Goal: Task Accomplishment & Management: Manage account settings

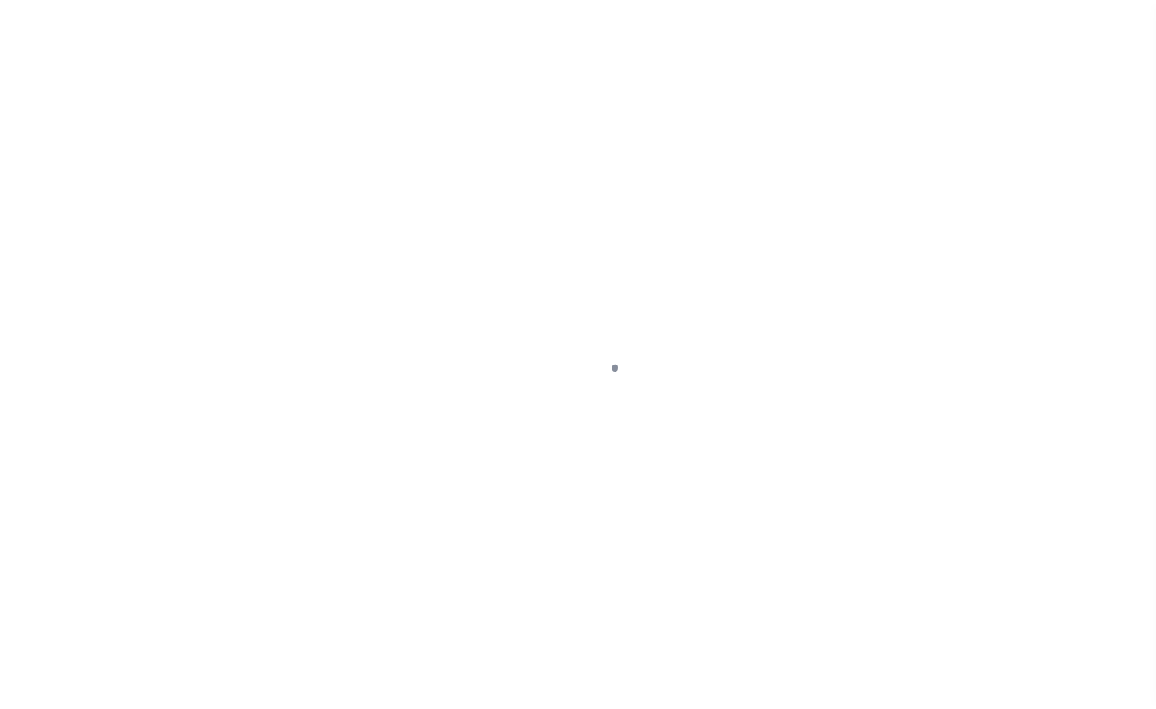
scroll to position [45, 0]
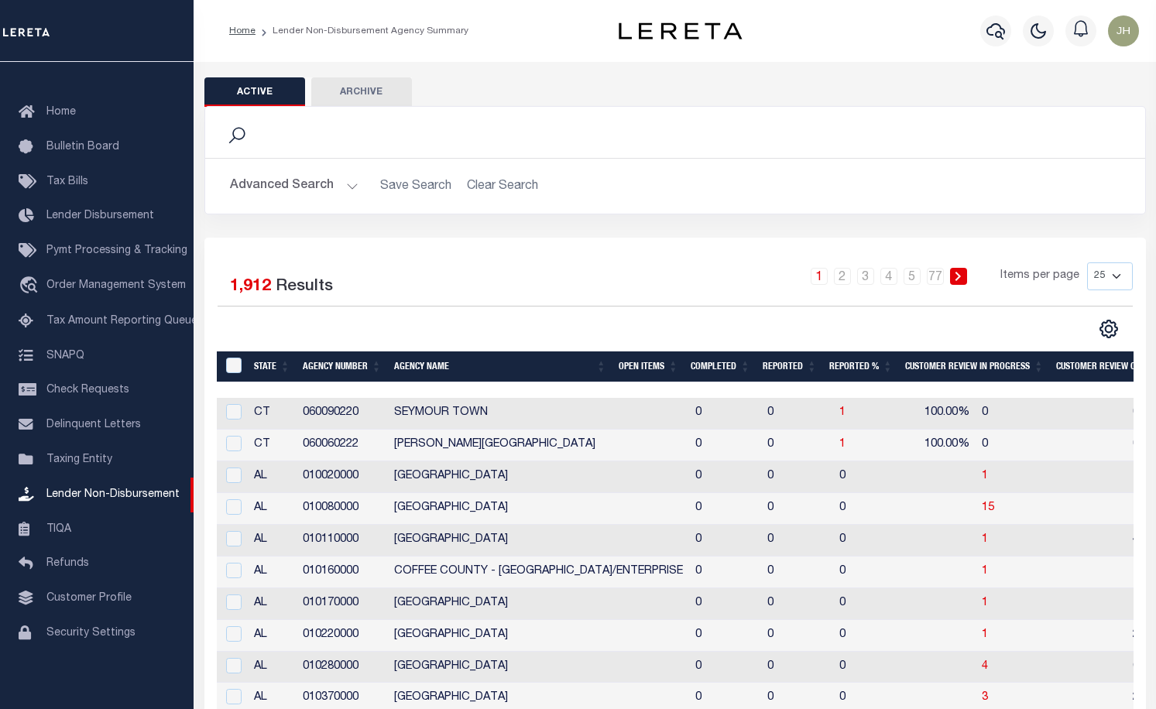
click at [644, 371] on th "Open Items" at bounding box center [649, 368] width 72 height 32
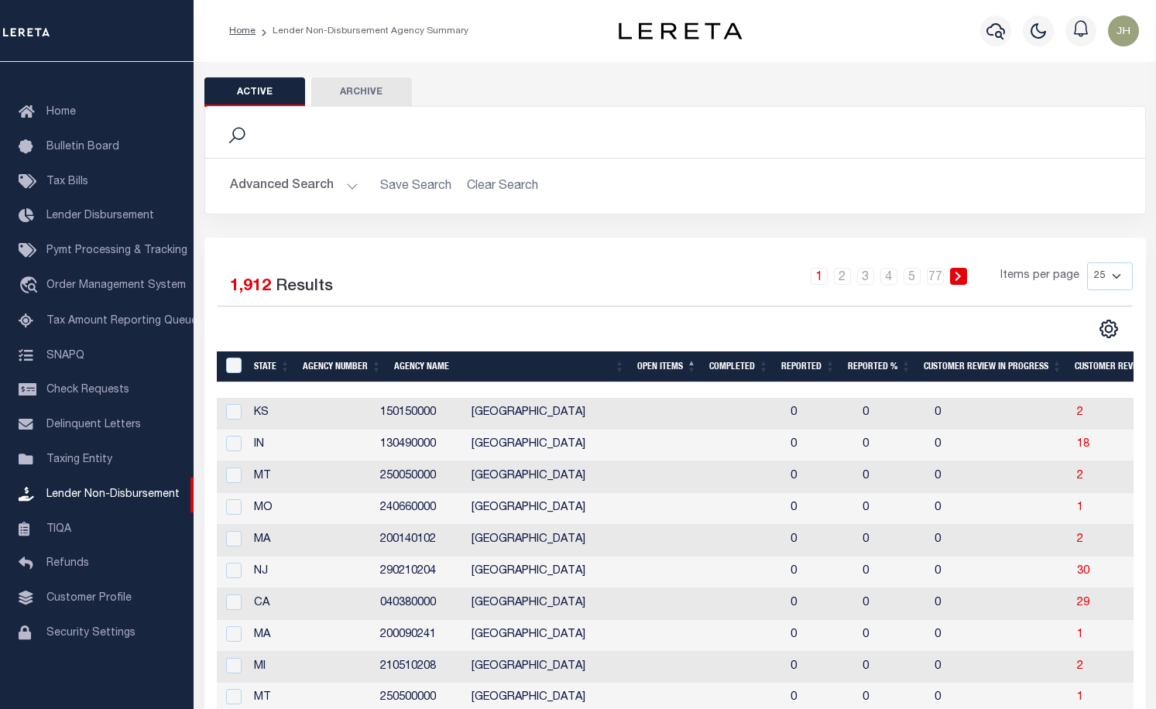
click at [658, 368] on th "Open Items" at bounding box center [667, 368] width 72 height 32
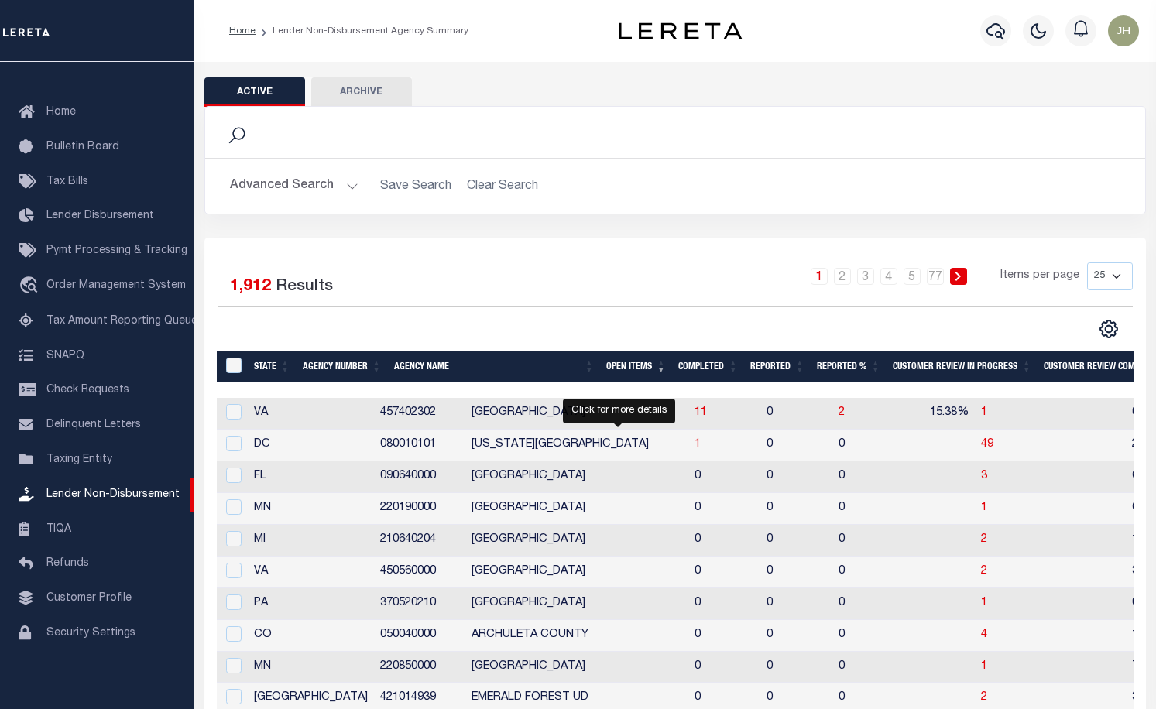
click at [695, 445] on span "1" at bounding box center [698, 444] width 6 height 11
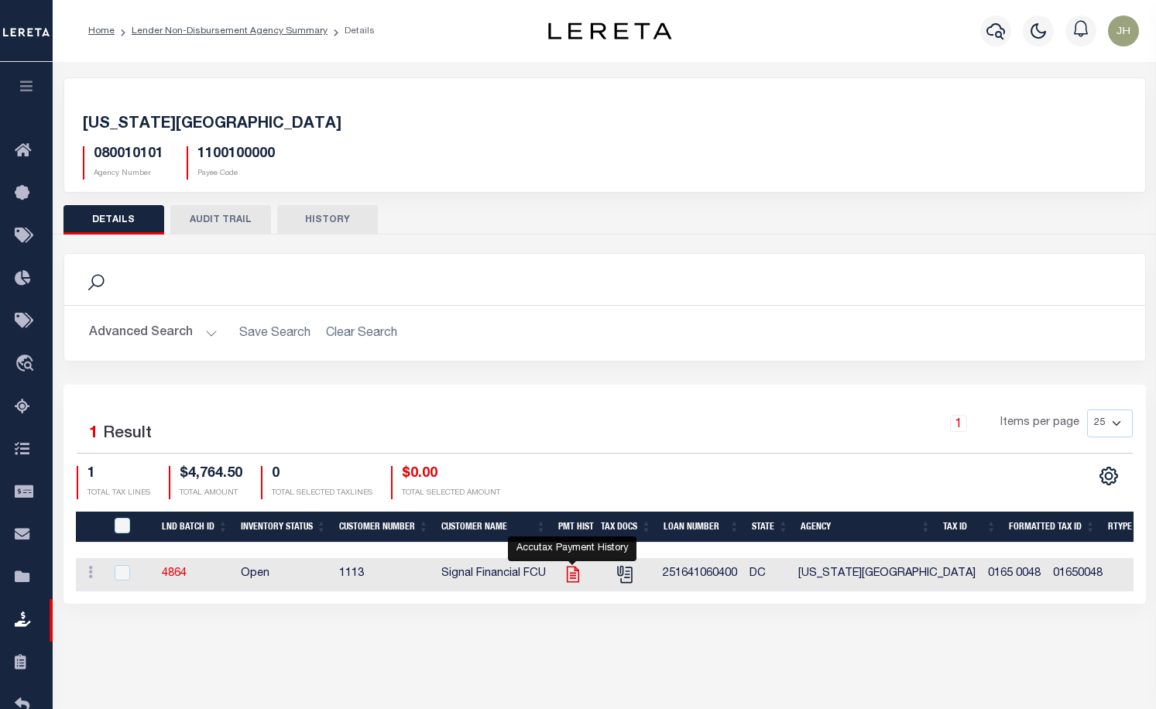
click at [569, 575] on icon "" at bounding box center [573, 575] width 20 height 20
checkbox input "true"
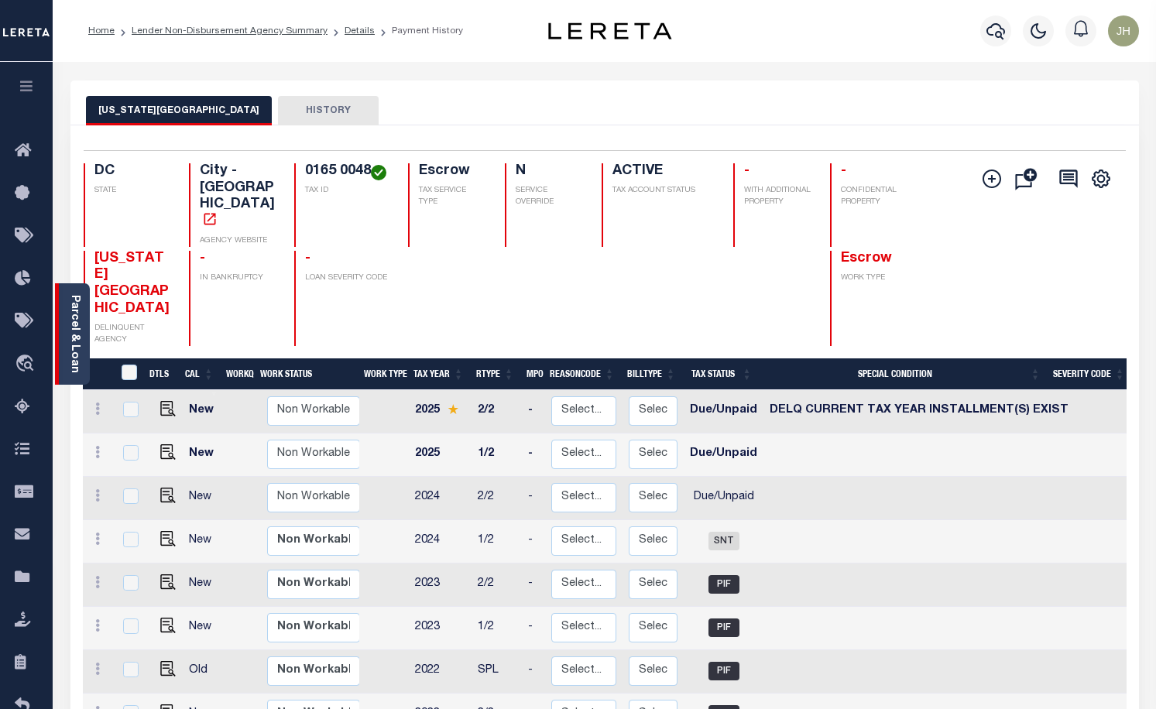
click at [75, 325] on link "Parcel & Loan" at bounding box center [74, 334] width 11 height 78
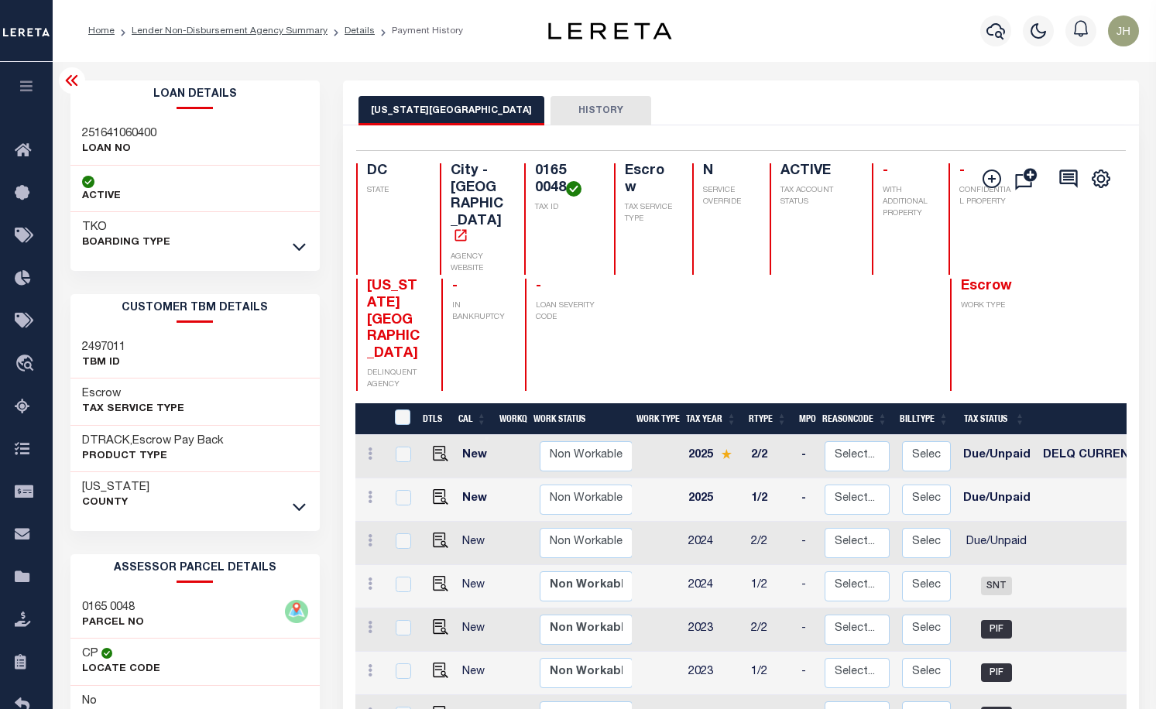
click at [302, 241] on link at bounding box center [299, 246] width 18 height 11
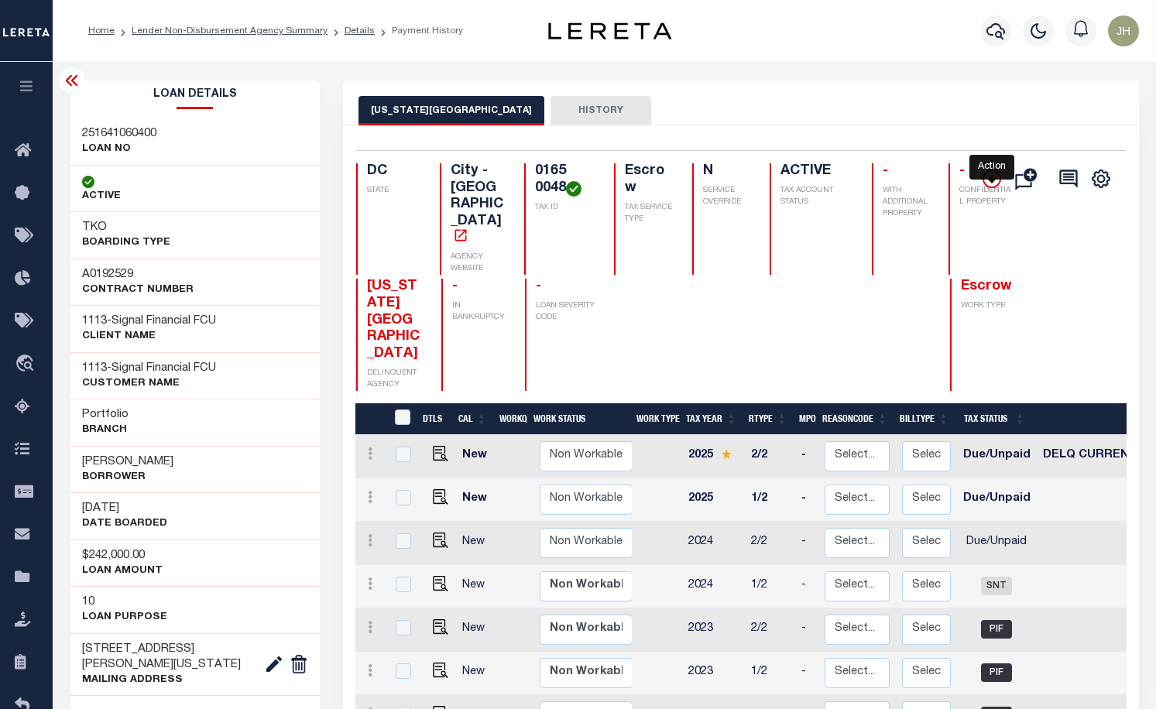
click at [993, 180] on icon "" at bounding box center [992, 179] width 8 height 8
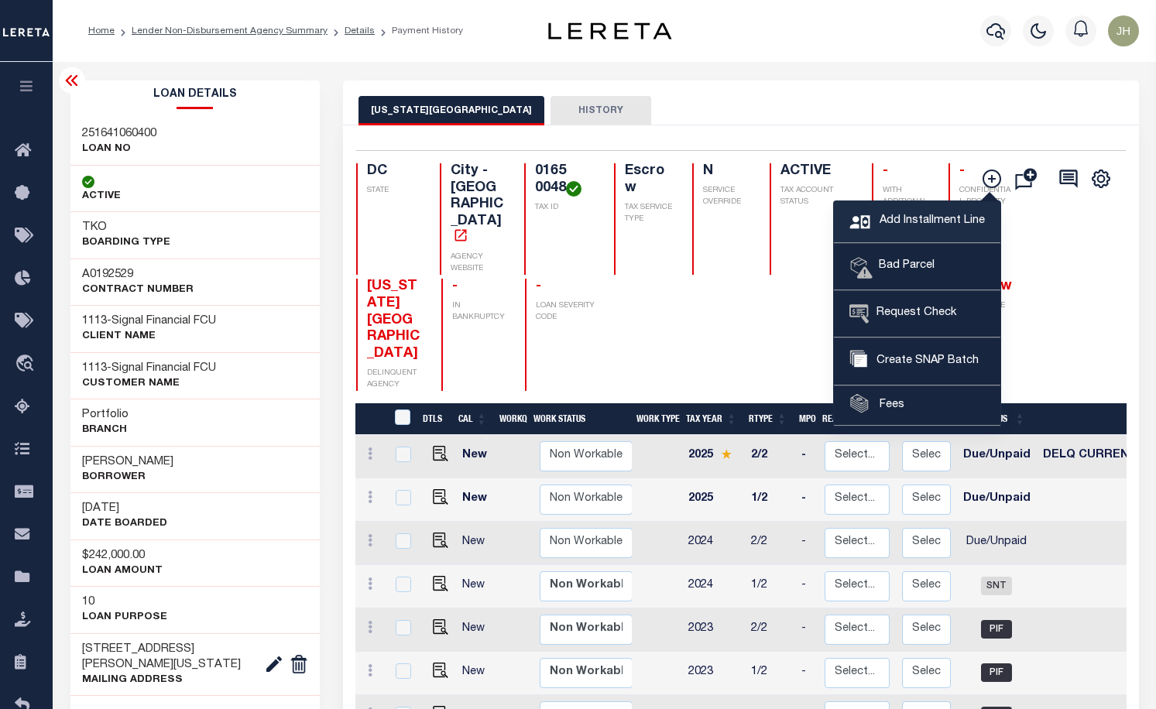
click at [967, 219] on span "Add Installment Line" at bounding box center [930, 221] width 109 height 17
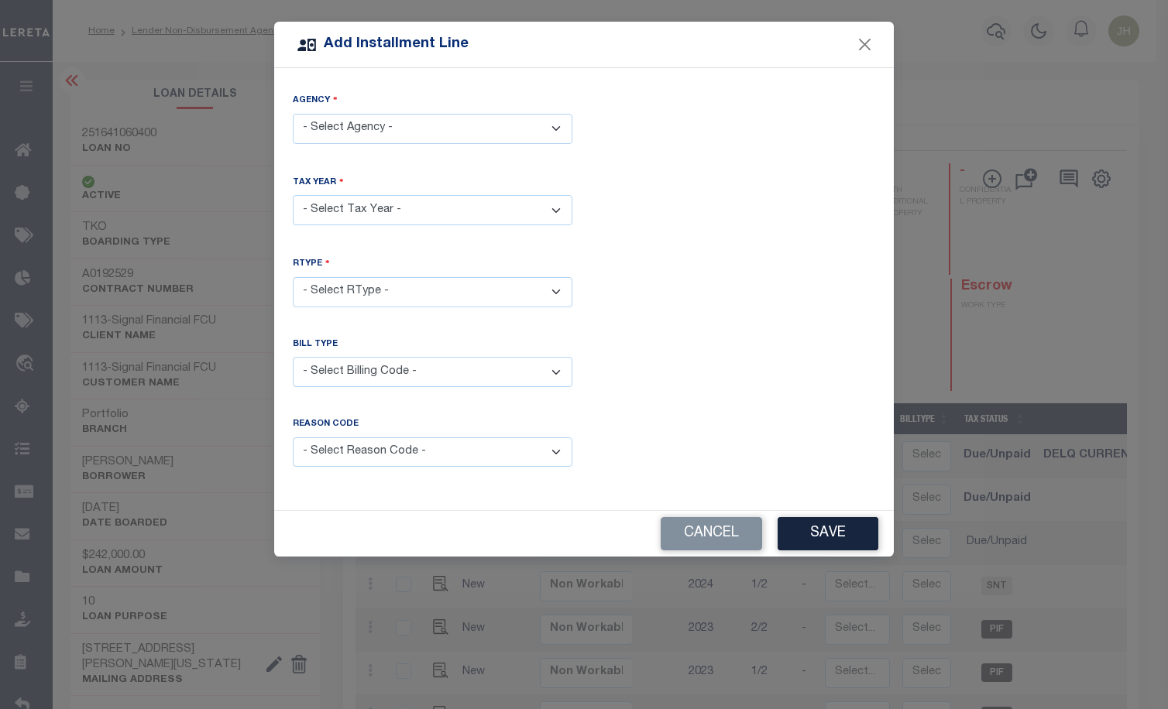
click at [555, 129] on select "- Select Agency - DISTRICT OF COLUMBIA - City" at bounding box center [433, 129] width 280 height 30
select select "1100100000"
click at [293, 114] on select "- Select Agency - DISTRICT OF COLUMBIA - City" at bounding box center [433, 129] width 280 height 30
click at [558, 209] on select "- Select Year - 2005 2006 2007 2008 2009 2010 2011 2012 2013 2014 2015 2016 201…" at bounding box center [433, 210] width 280 height 30
select select "2025"
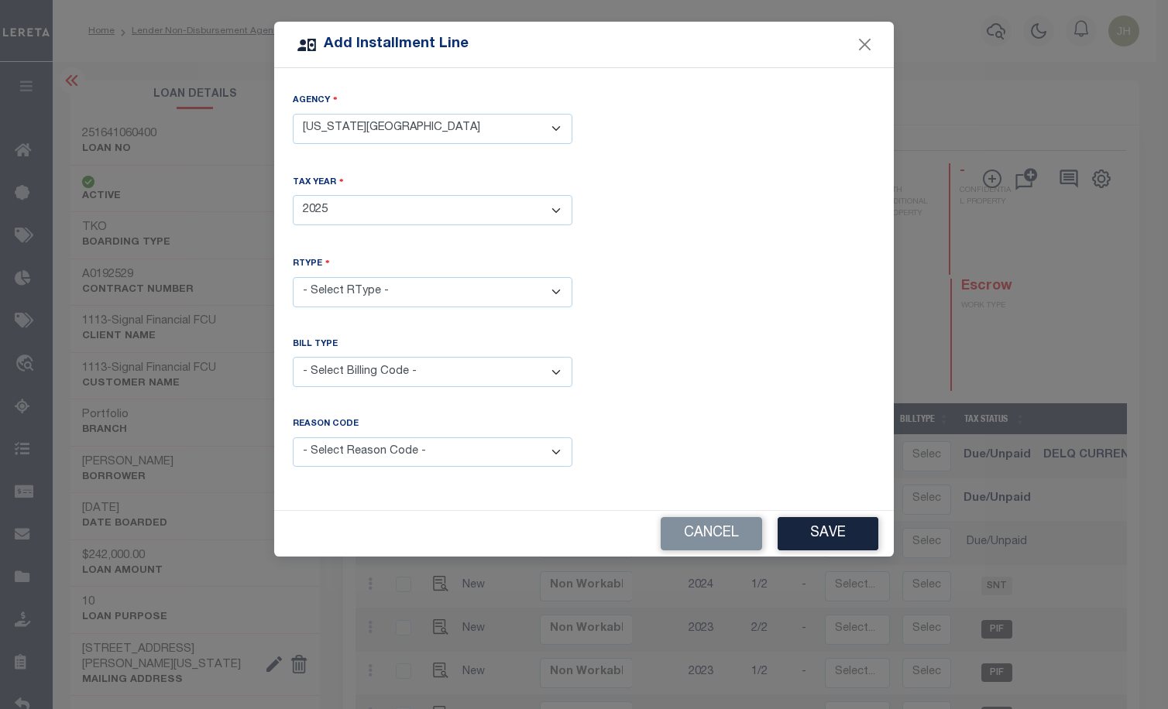
click at [293, 195] on select "- Select Year - 2005 2006 2007 2008 2009 2010 2011 2012 2013 2014 2015 2016 201…" at bounding box center [433, 210] width 280 height 30
click at [557, 287] on select "- Select RType - 1/2 2/2" at bounding box center [433, 292] width 280 height 30
select select "0"
click at [293, 277] on select "- Select RType - 1/2 2/2" at bounding box center [433, 292] width 280 height 30
click at [556, 367] on select "- Select Billing Code - Regular Delinquent Supplemental Corrected/Adjusted Bill…" at bounding box center [433, 372] width 280 height 30
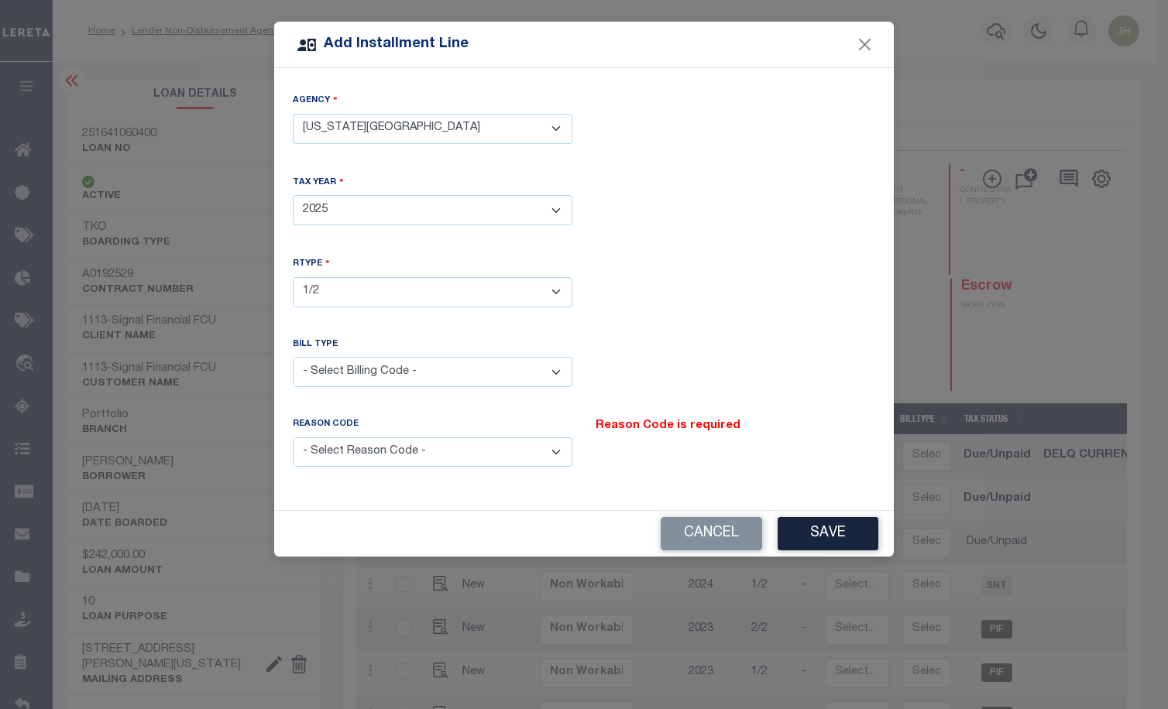
select select "1"
click at [293, 357] on select "- Select Billing Code - Regular Delinquent Supplemental Corrected/Adjusted Bill…" at bounding box center [433, 372] width 280 height 30
click at [556, 447] on select "- Select Reason Code - Payment Reversal Taxable Value Change Assessment Change …" at bounding box center [433, 453] width 280 height 30
select select "12"
click at [293, 438] on select "- Select Reason Code - Payment Reversal Taxable Value Change Assessment Change …" at bounding box center [433, 453] width 280 height 30
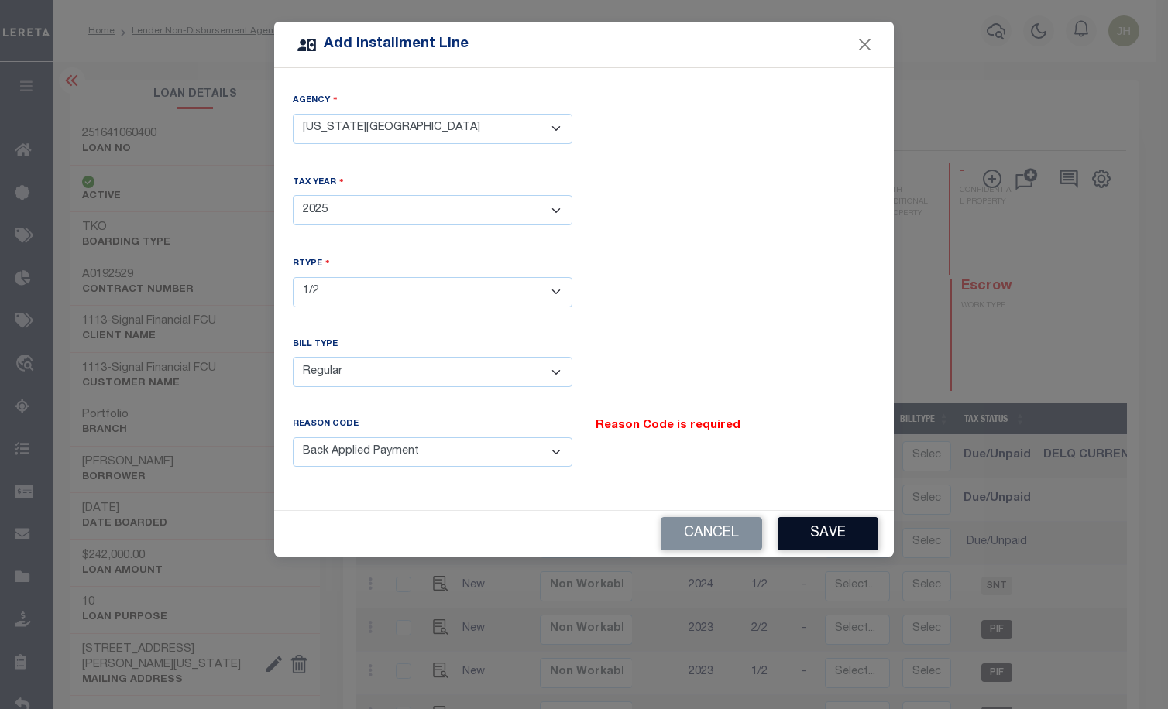
click at [828, 531] on button "Save" at bounding box center [828, 533] width 101 height 33
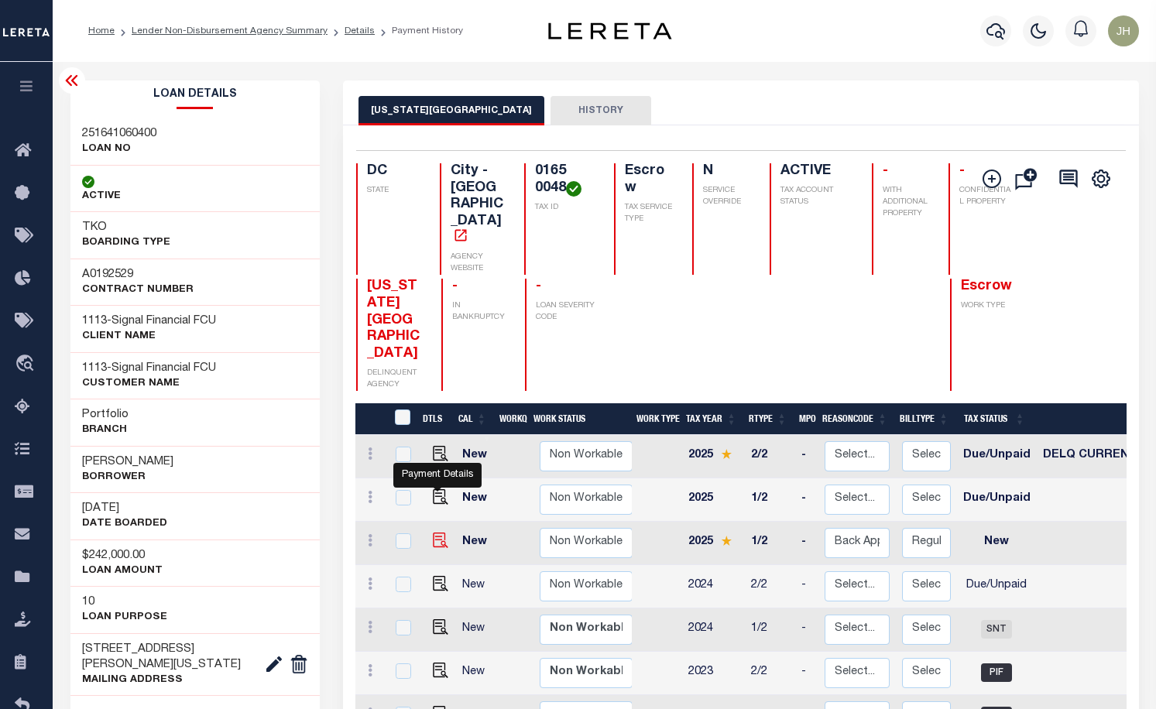
click at [435, 533] on img at bounding box center [440, 540] width 15 height 15
checkbox input "true"
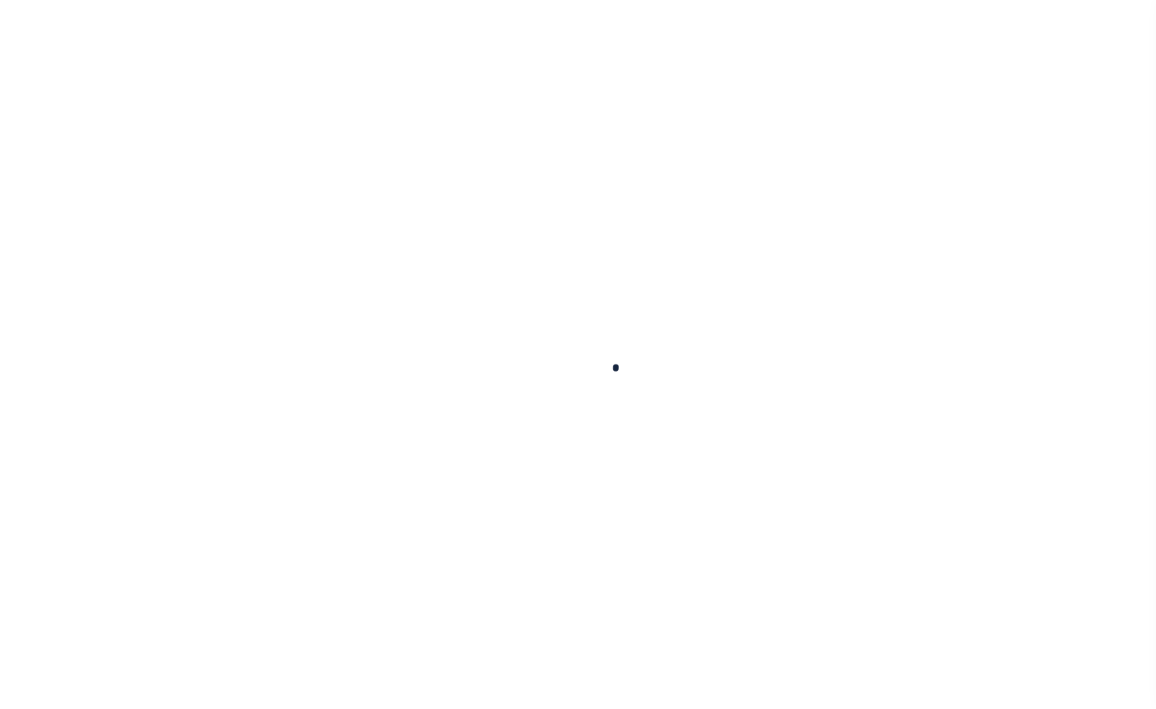
checkbox input "false"
type input "[DATE]"
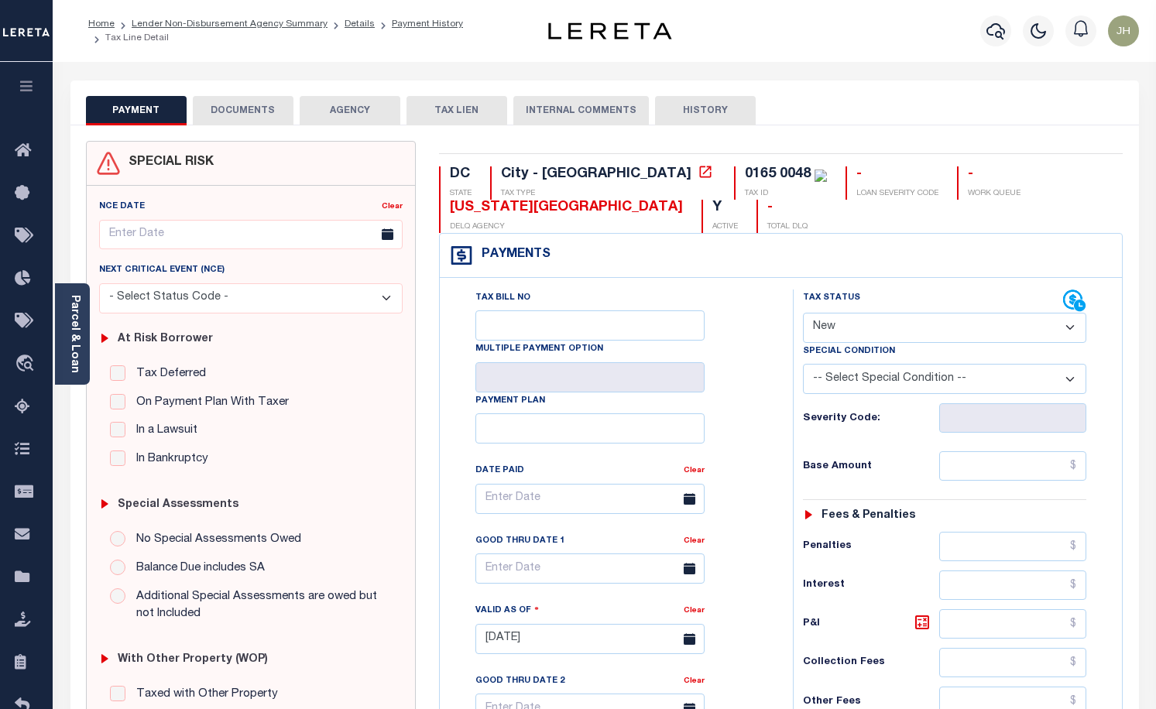
click at [1069, 332] on select "- Select Status Code - Open Due/Unpaid Paid Incomplete No Tax Due Internal Refu…" at bounding box center [945, 328] width 284 height 30
select select "DUE"
click at [803, 314] on select "- Select Status Code - Open Due/Unpaid Paid Incomplete No Tax Due Internal Refu…" at bounding box center [945, 328] width 284 height 30
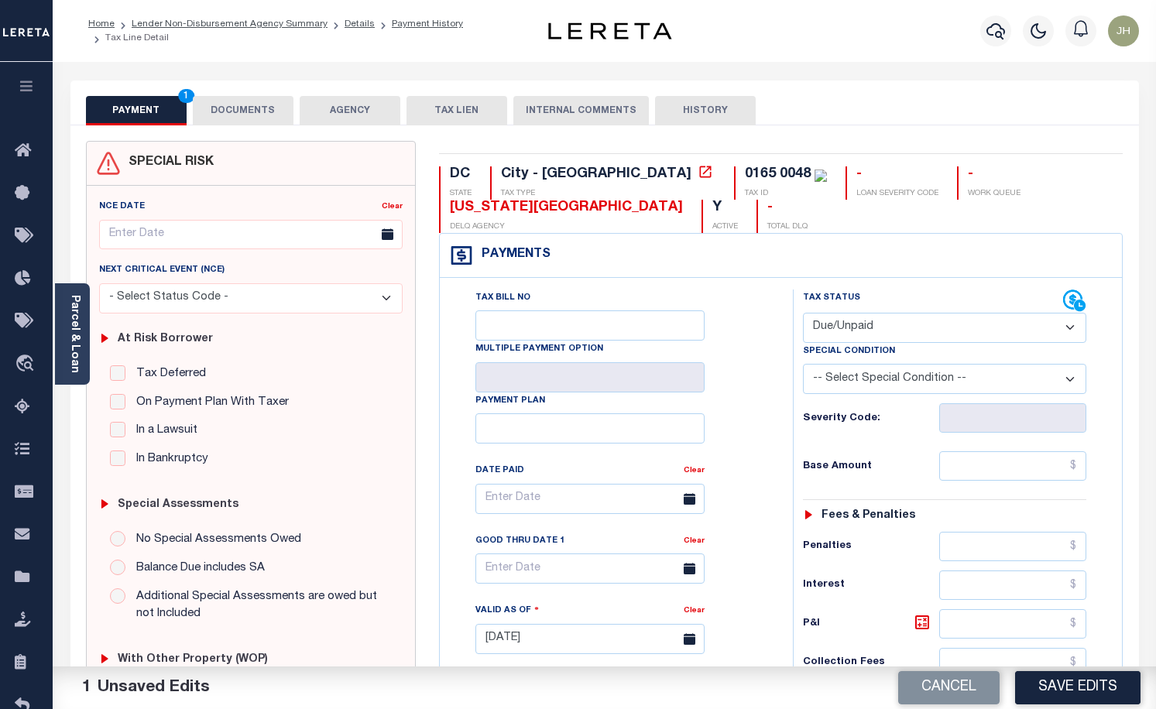
click at [1073, 383] on select "-- Select Special Condition -- 3RD PARTY TAX LIEN AGENCY TAX LIEN (A.K.A Inside…" at bounding box center [945, 379] width 284 height 30
click at [1114, 398] on div "Tax Status Status" at bounding box center [951, 632] width 338 height 684
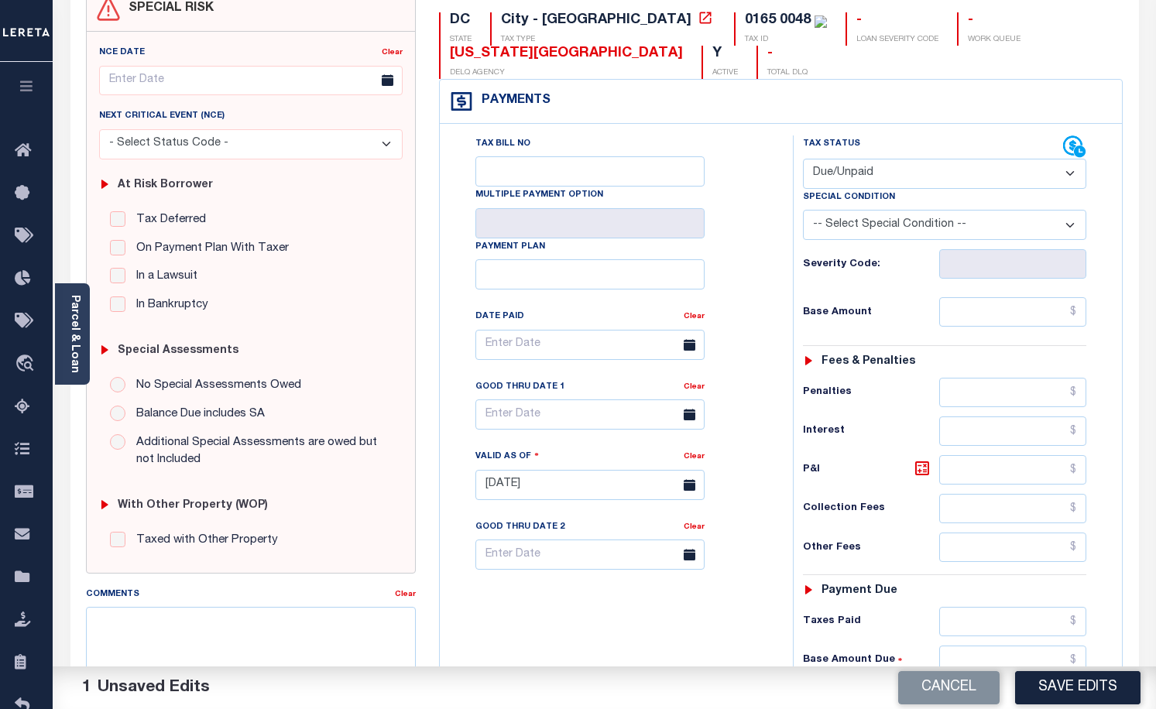
scroll to position [155, 0]
click at [946, 313] on input "text" at bounding box center [1013, 311] width 147 height 29
type input "$2,175.58"
click at [953, 471] on input "text" at bounding box center [1013, 469] width 147 height 29
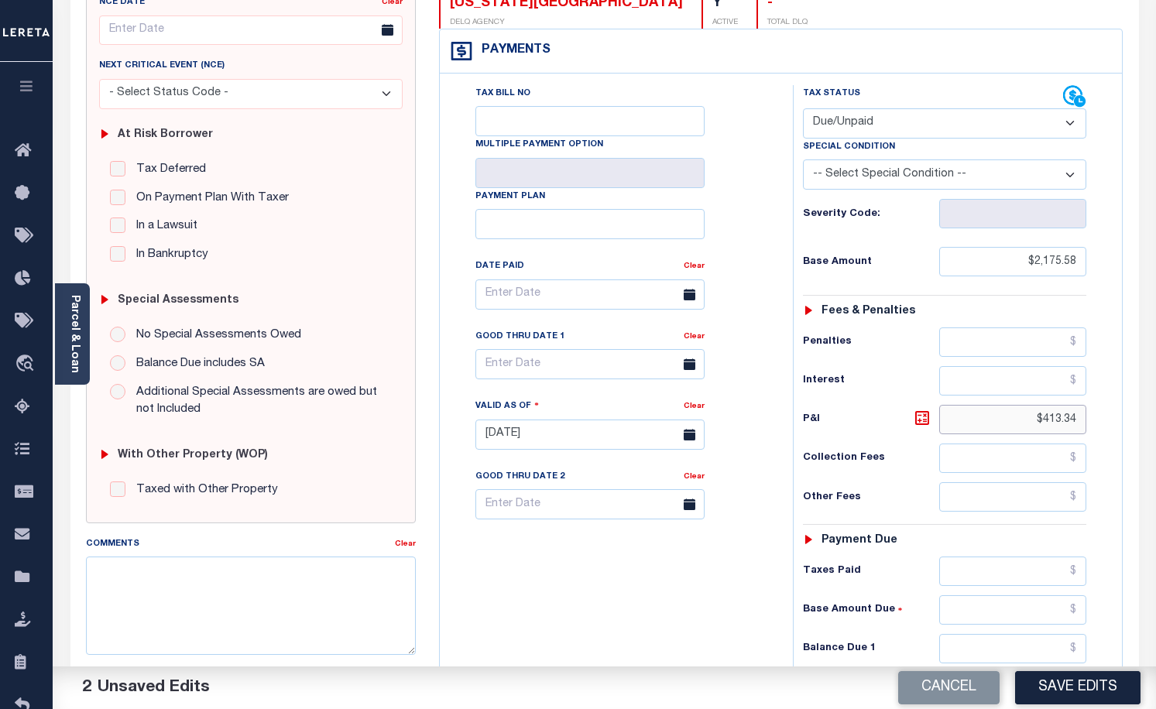
scroll to position [310, 0]
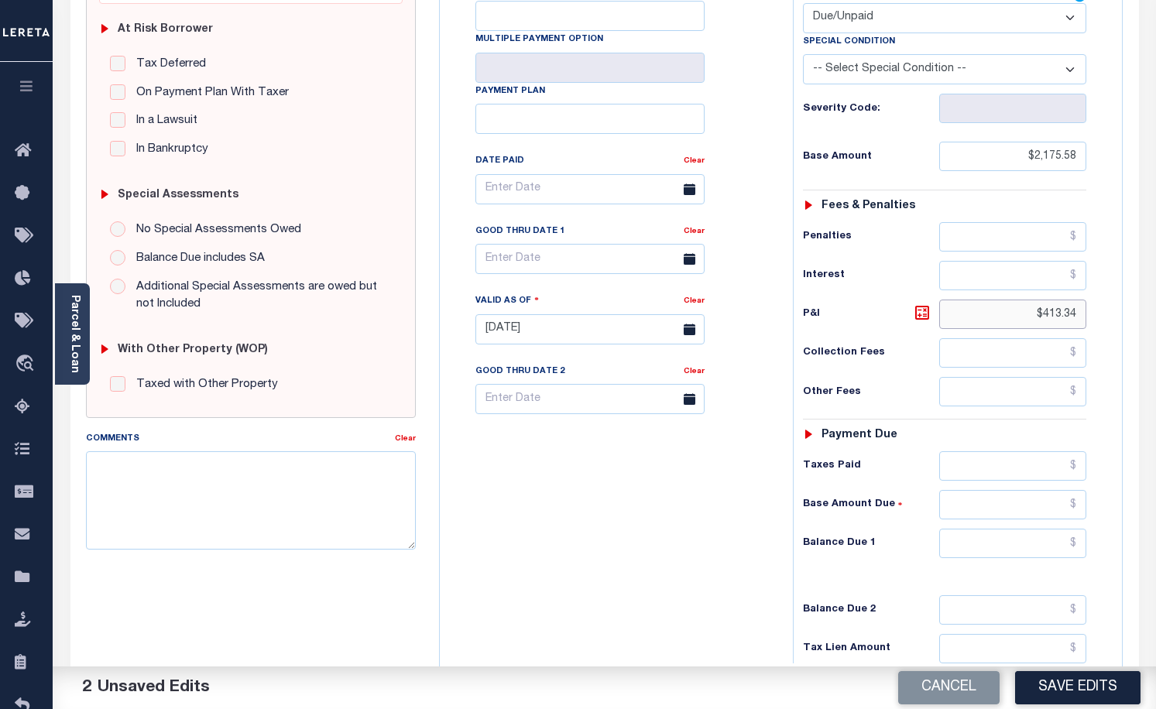
type input "$413.34"
click at [951, 551] on input "text" at bounding box center [1013, 543] width 147 height 29
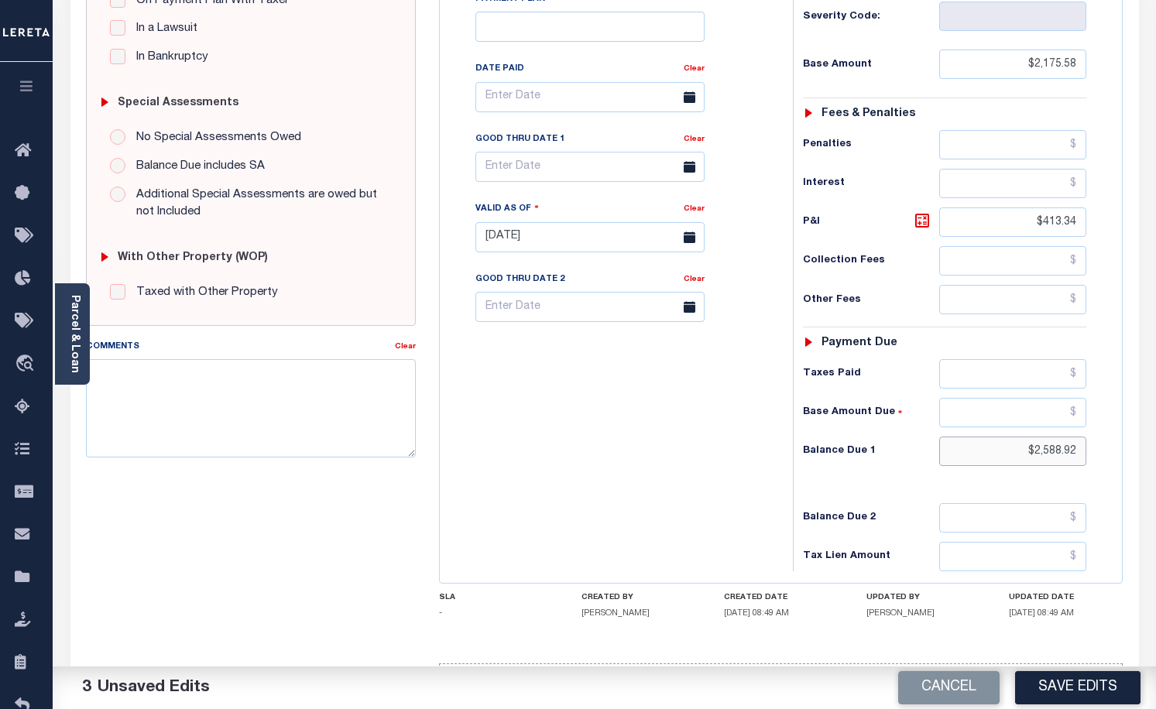
scroll to position [154, 0]
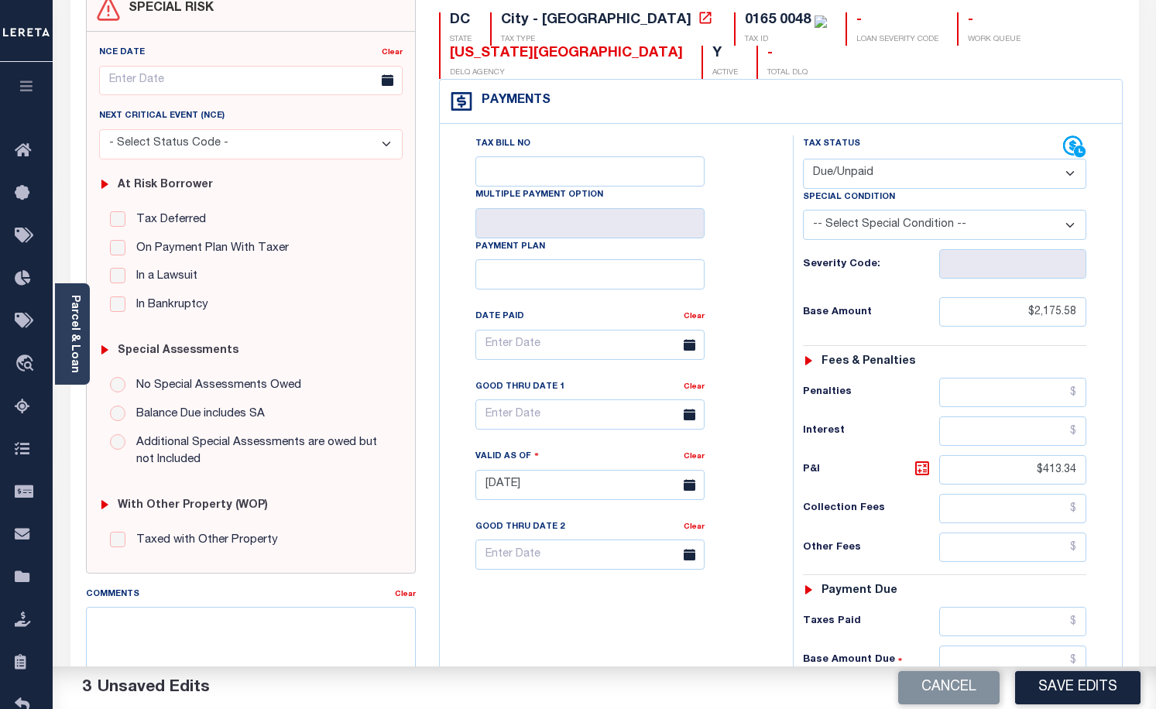
type input "$2,588.92"
click at [687, 418] on icon at bounding box center [690, 415] width 12 height 12
click at [613, 417] on input "text" at bounding box center [590, 415] width 229 height 30
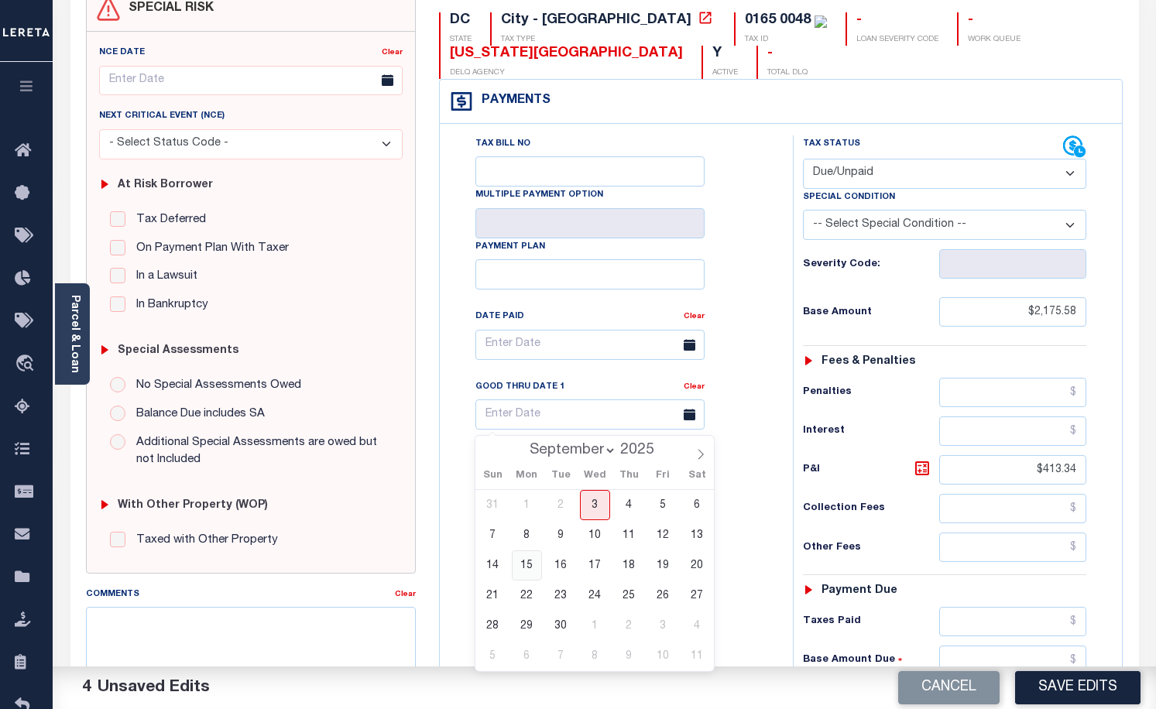
click at [525, 563] on span "15" at bounding box center [527, 566] width 30 height 30
type input "[DATE]"
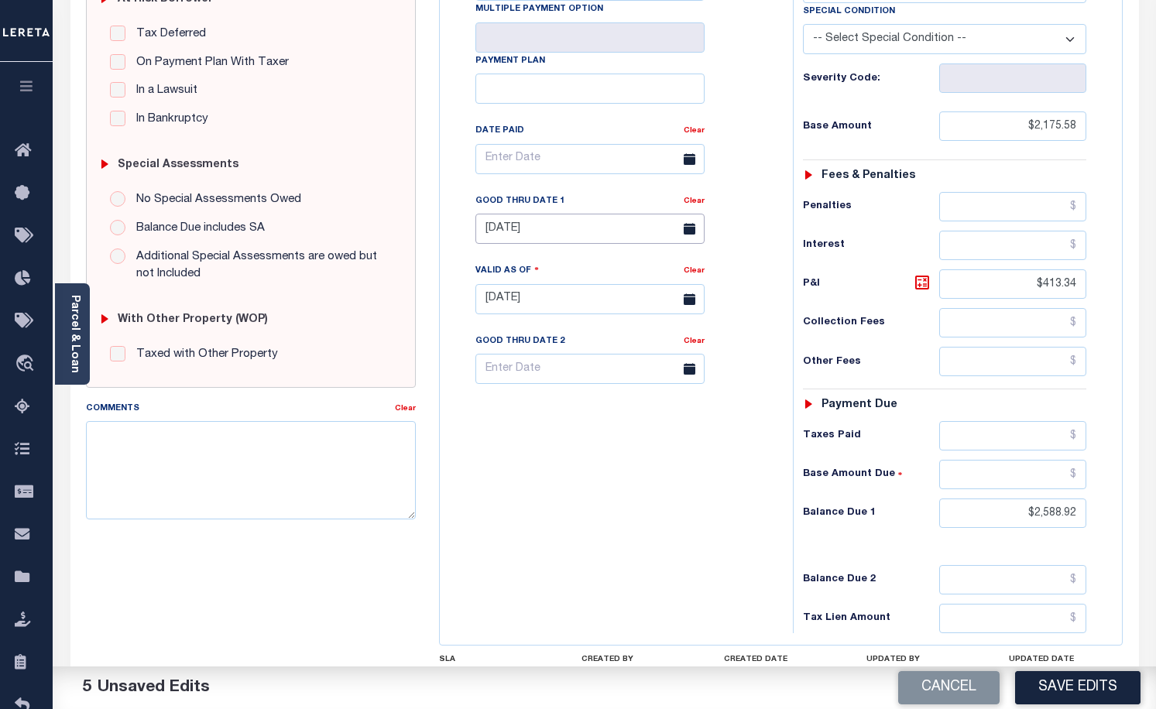
scroll to position [386, 0]
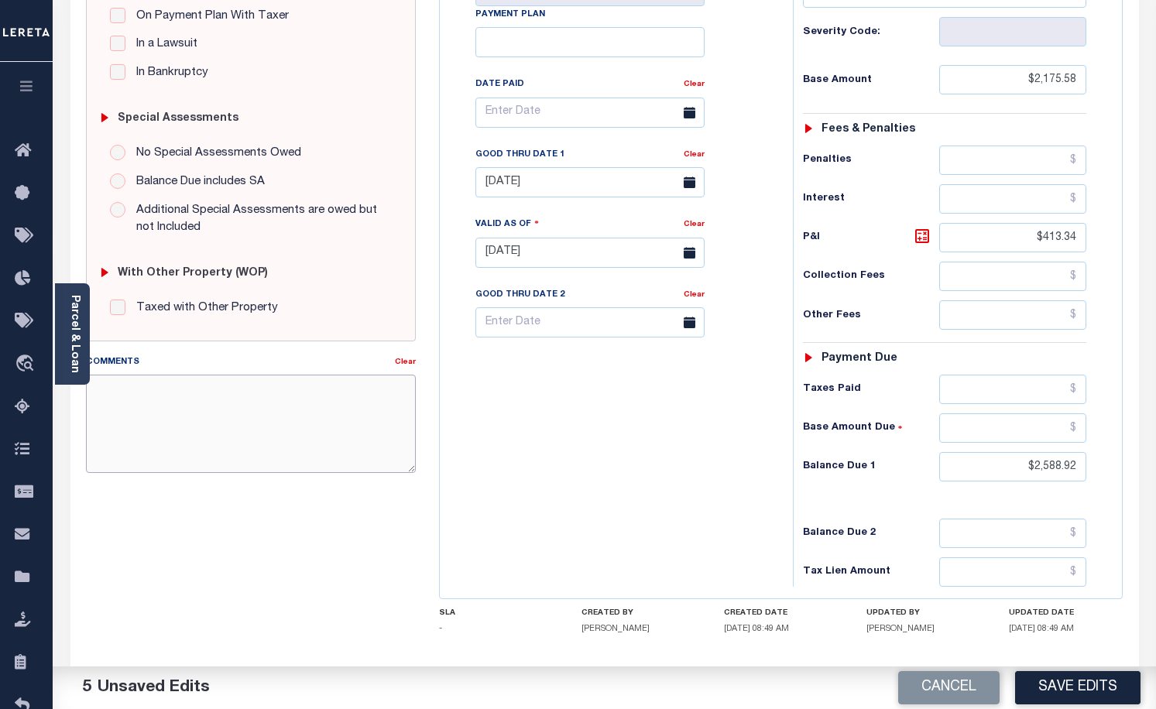
click at [139, 393] on textarea "Comments" at bounding box center [251, 424] width 331 height 98
type textarea "o"
click at [180, 387] on textarea "ORIGINAL BASE $2175.58 UNPAID" at bounding box center [251, 424] width 331 height 98
drag, startPoint x: 177, startPoint y: 390, endPoint x: 224, endPoint y: 389, distance: 46.5
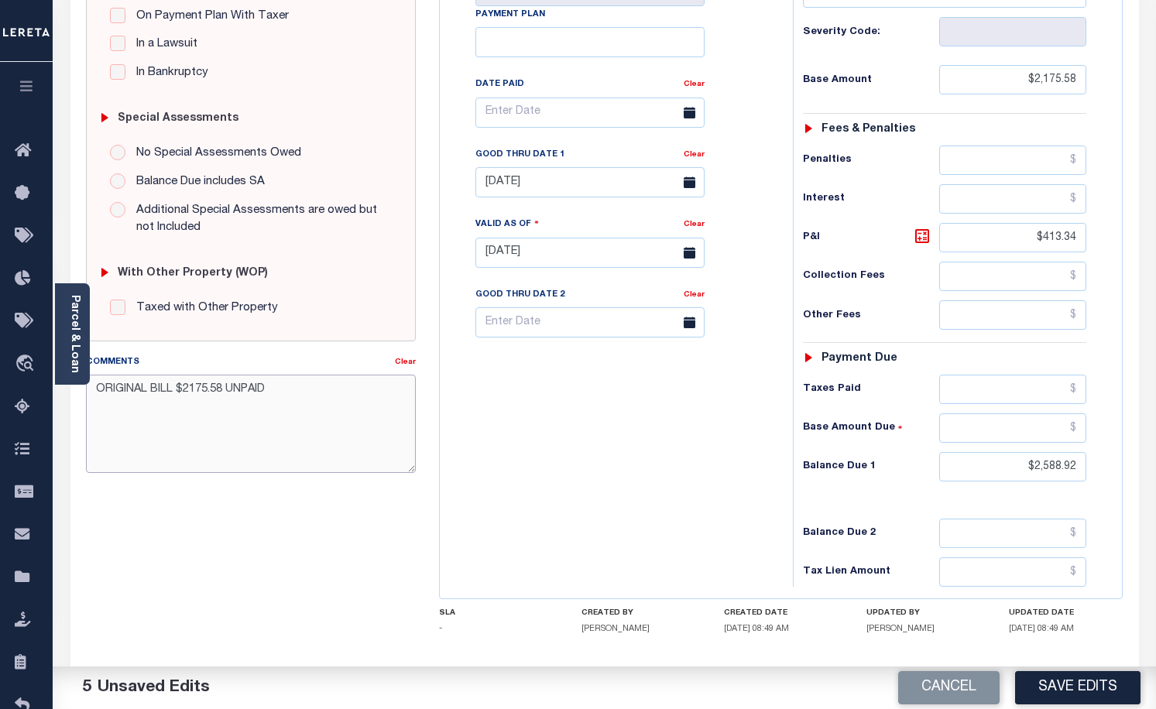
click at [224, 389] on textarea "ORIGINAL BILL $2175.58 UNPAID" at bounding box center [251, 424] width 331 height 98
type textarea "ORIGINAL BILL UNPAID"
click at [1060, 682] on button "Save Edits" at bounding box center [1077, 688] width 125 height 33
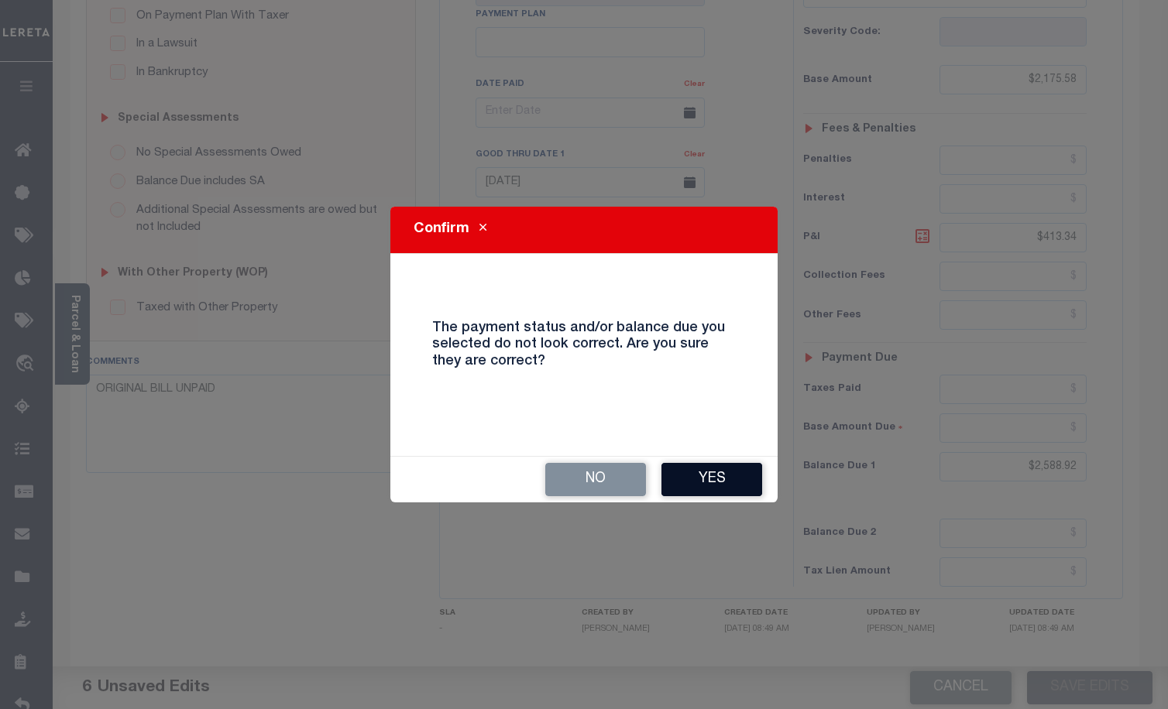
click at [710, 483] on button "Yes" at bounding box center [711, 479] width 101 height 33
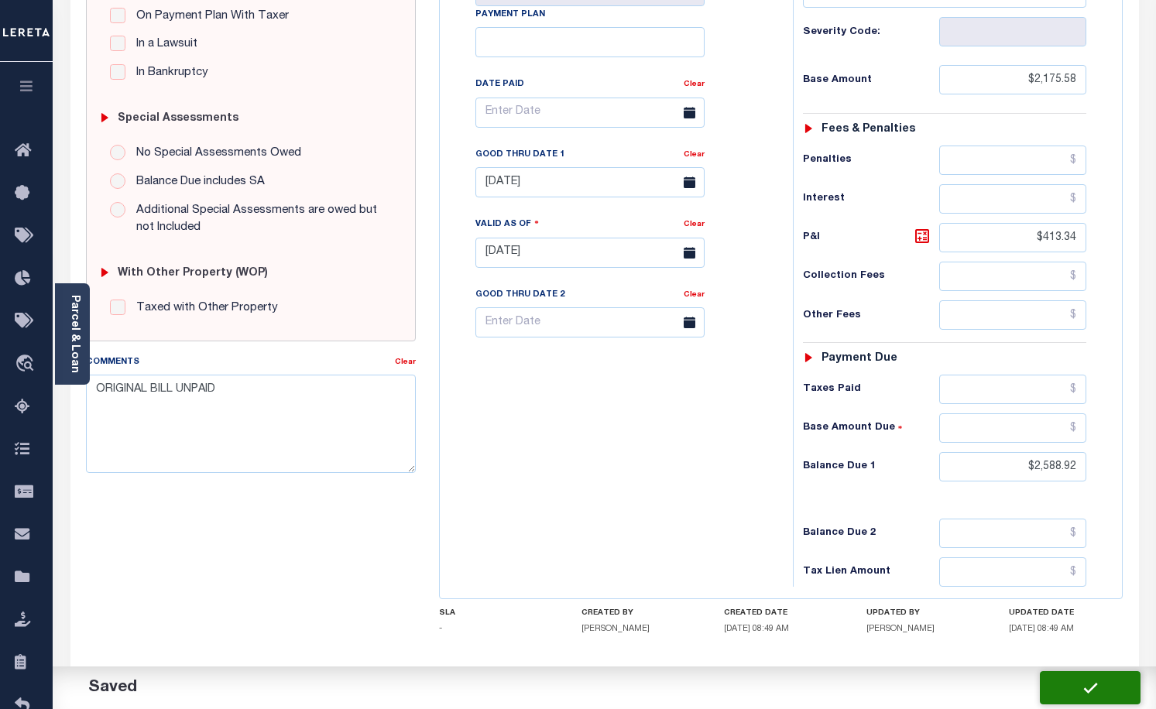
checkbox input "false"
type input "$2,175.58"
type input "$413.34"
type input "$2,588.92"
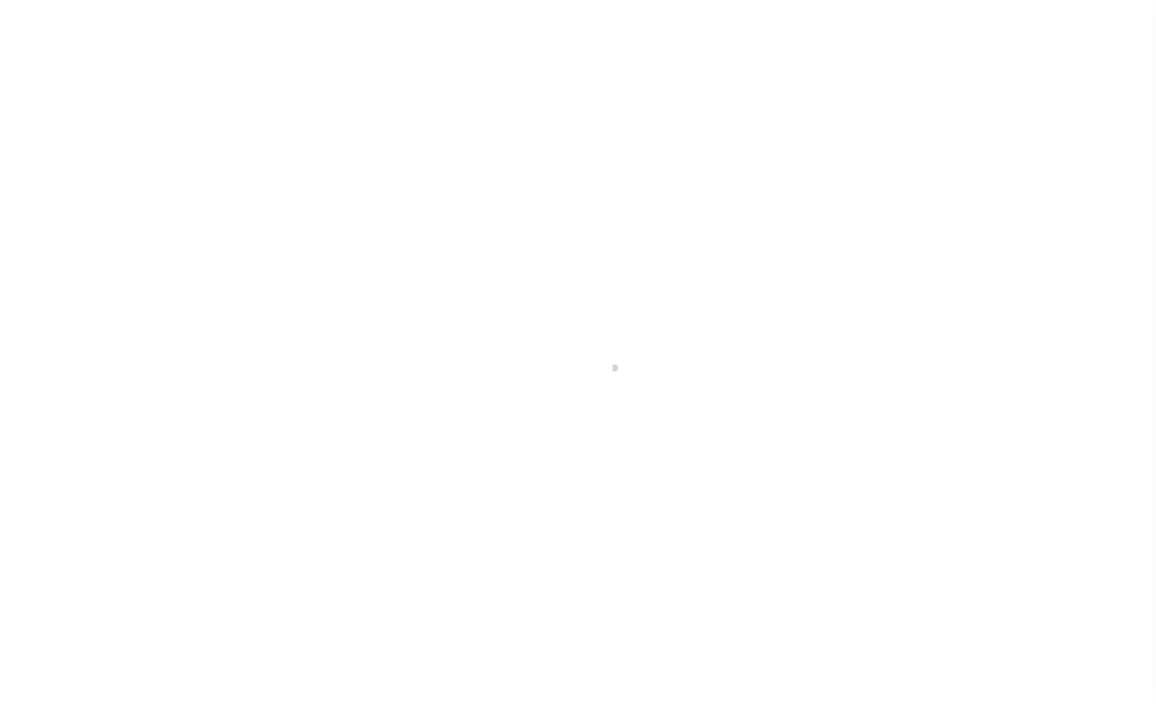
scroll to position [45, 0]
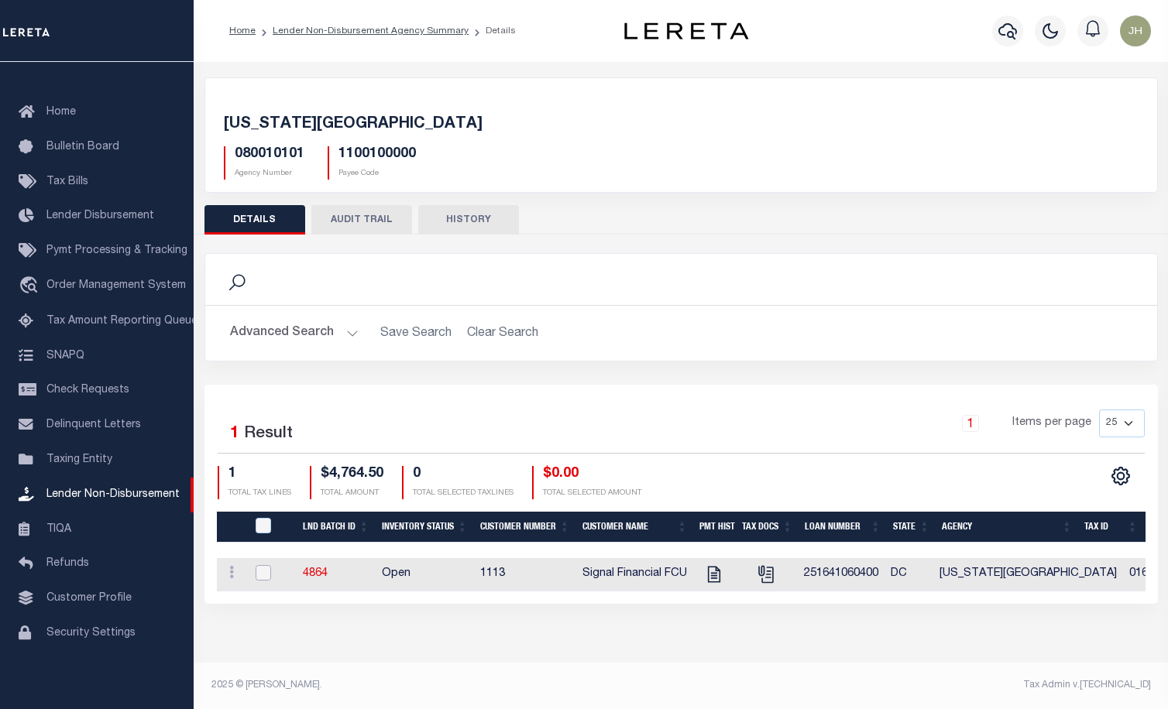
click at [259, 577] on input "checkbox" at bounding box center [263, 572] width 15 height 15
checkbox input "true"
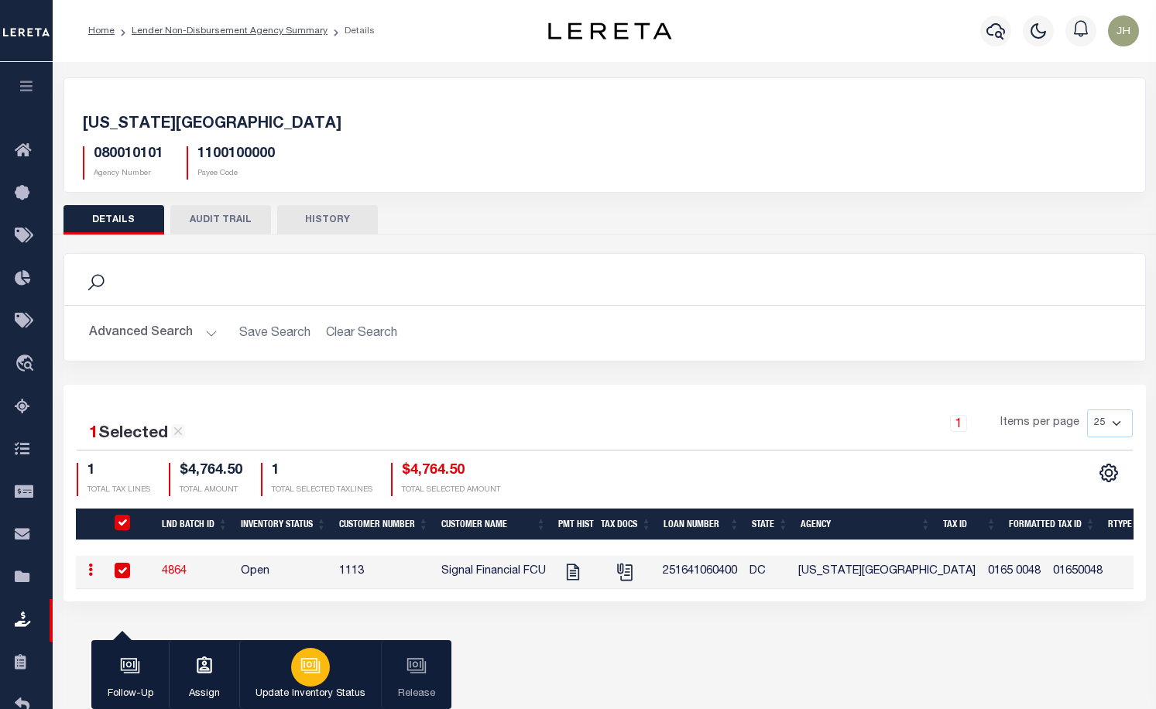
click at [313, 669] on icon "button" at bounding box center [311, 666] width 20 height 20
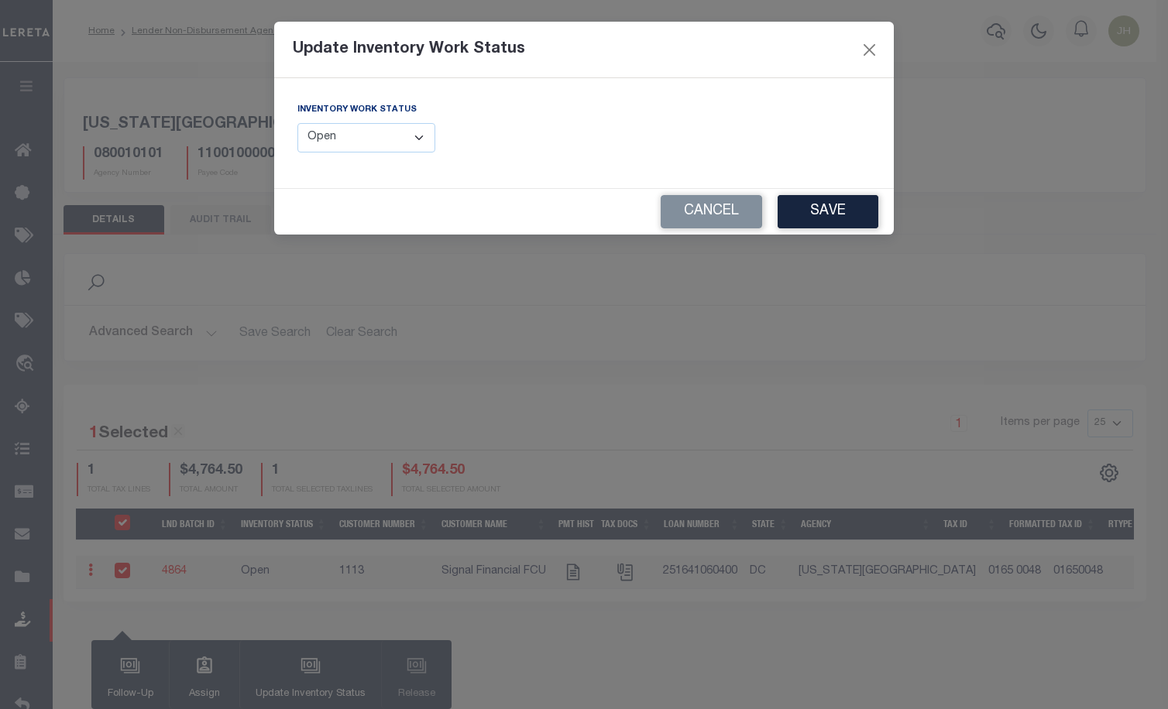
click at [417, 140] on select "--Select-- Open Completed Reported" at bounding box center [366, 138] width 138 height 30
select select "Completed"
click at [297, 123] on select "--Select-- Open Completed Reported" at bounding box center [366, 138] width 138 height 30
click at [421, 139] on select "--Select-- Open Completed Reported" at bounding box center [366, 138] width 138 height 30
click at [297, 123] on select "--Select-- Open Completed Reported" at bounding box center [366, 138] width 138 height 30
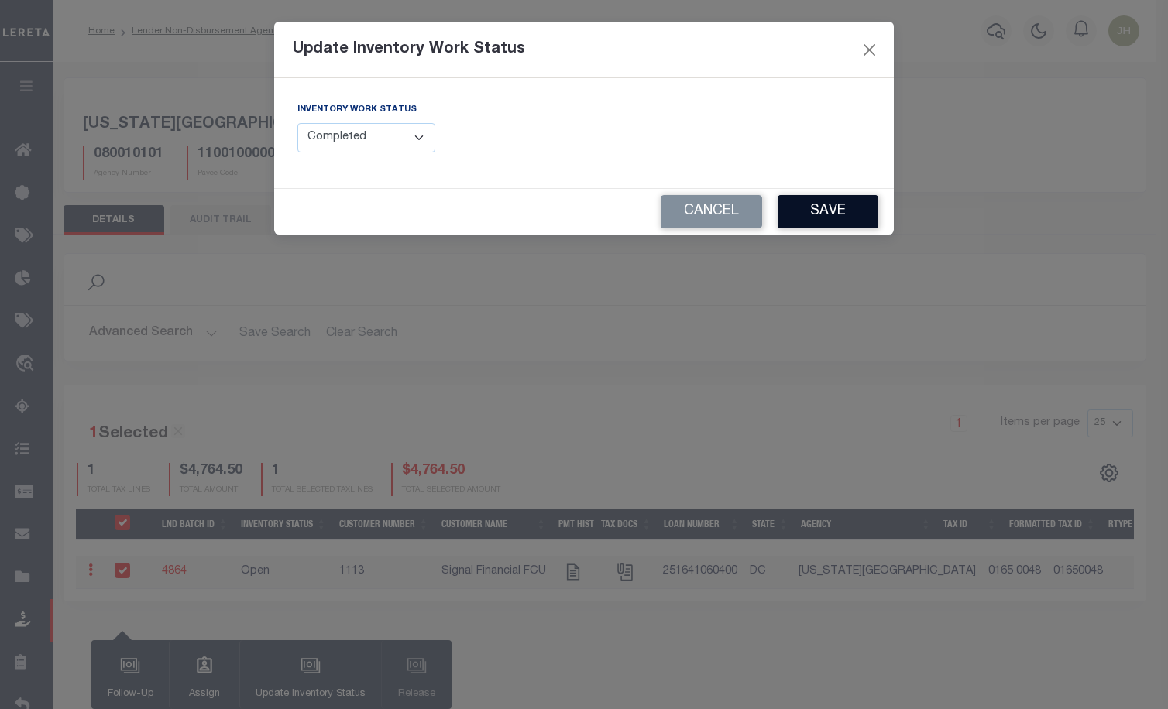
click at [815, 216] on button "Save" at bounding box center [828, 211] width 101 height 33
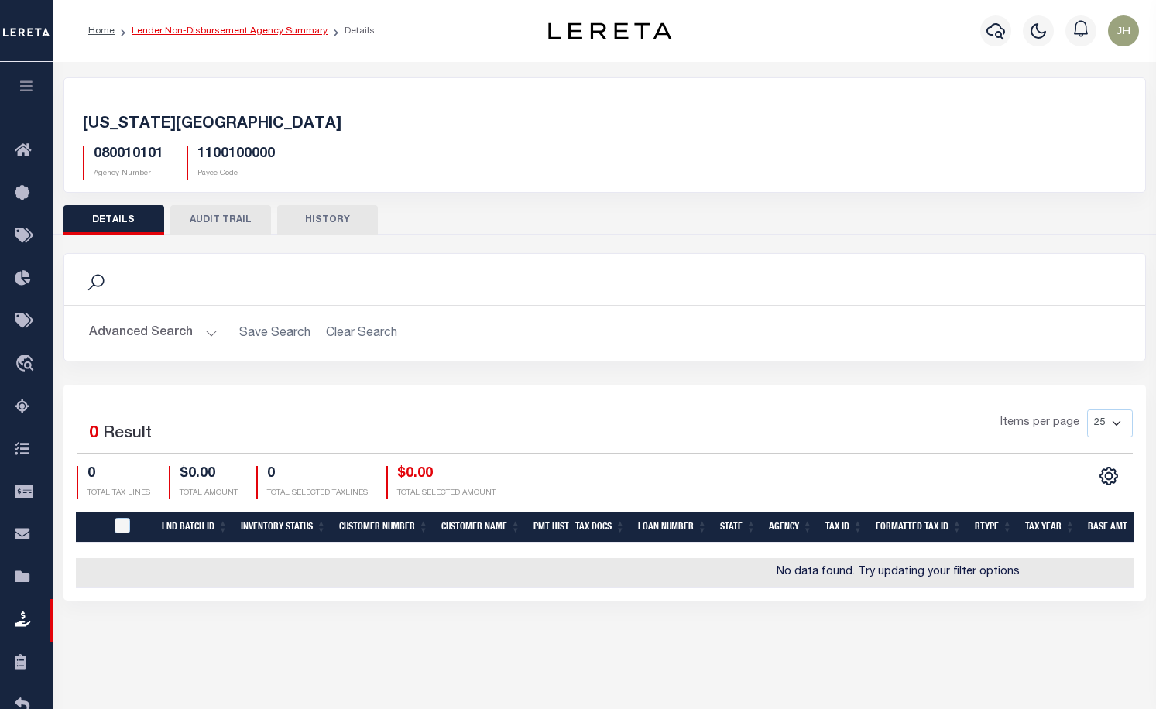
click at [183, 31] on link "Lender Non-Disbursement Agency Summary" at bounding box center [230, 30] width 196 height 9
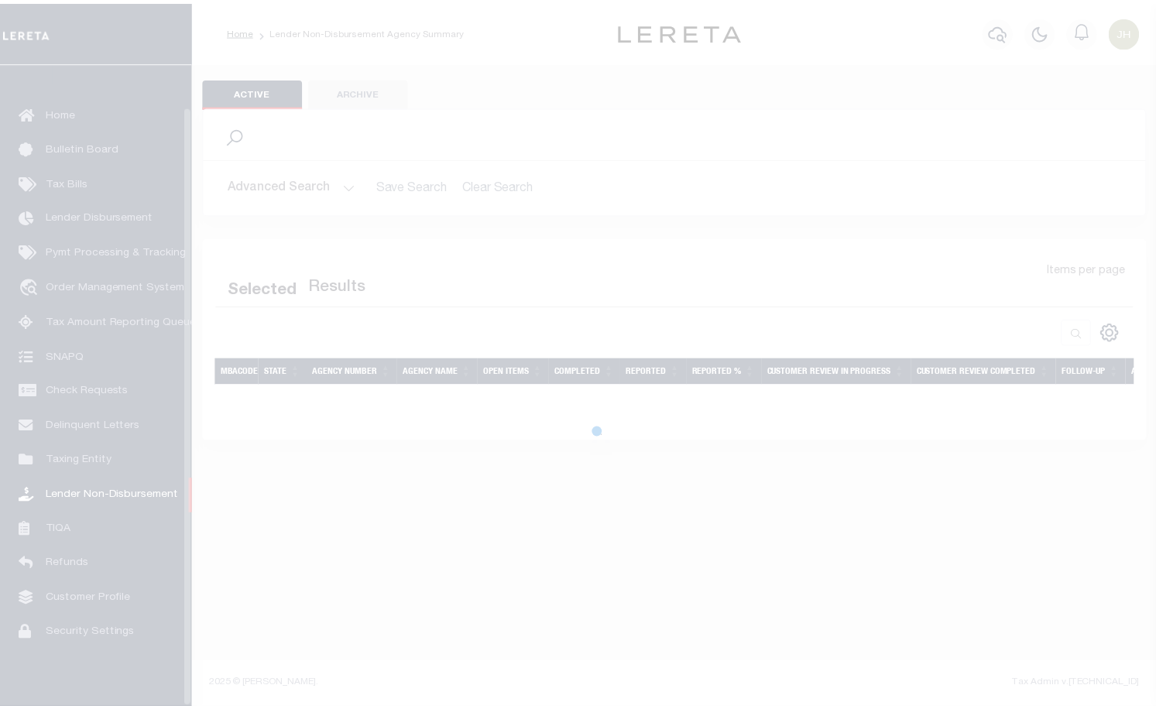
scroll to position [45, 0]
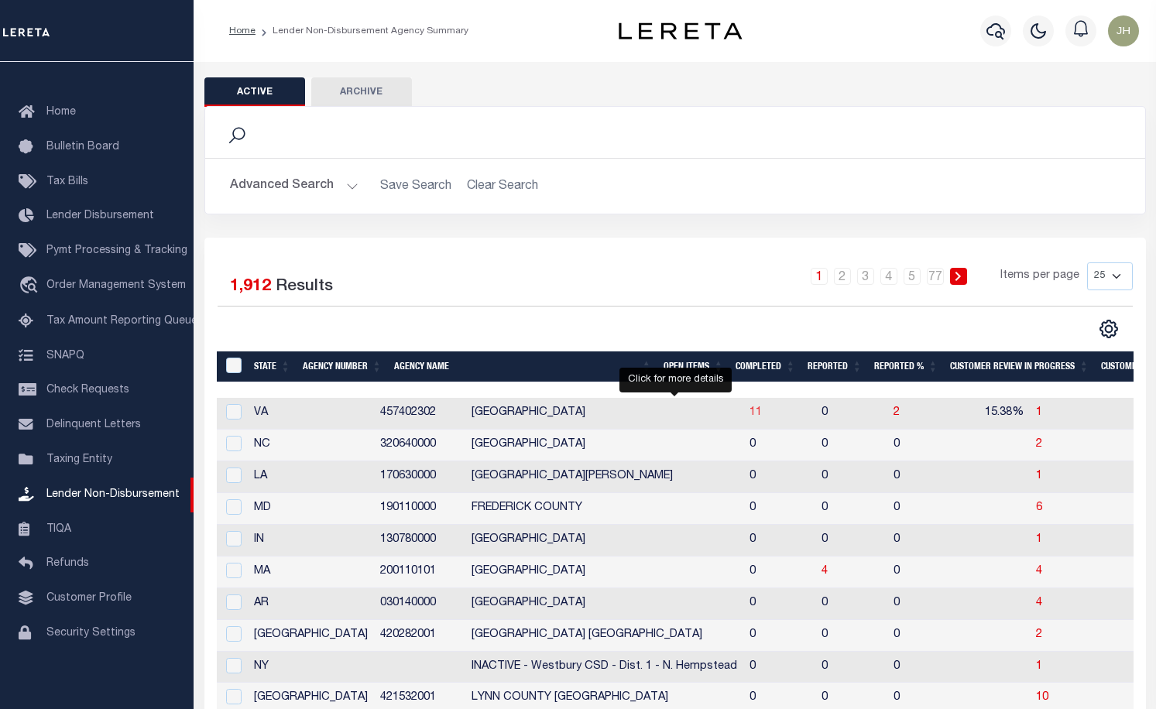
click at [750, 418] on span "11" at bounding box center [756, 412] width 12 height 11
